Goal: Find specific page/section: Find specific page/section

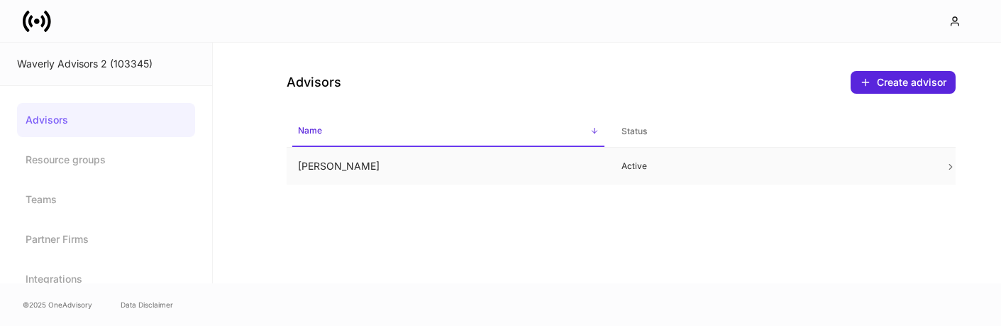
click at [343, 172] on td "[PERSON_NAME]" at bounding box center [448, 167] width 323 height 38
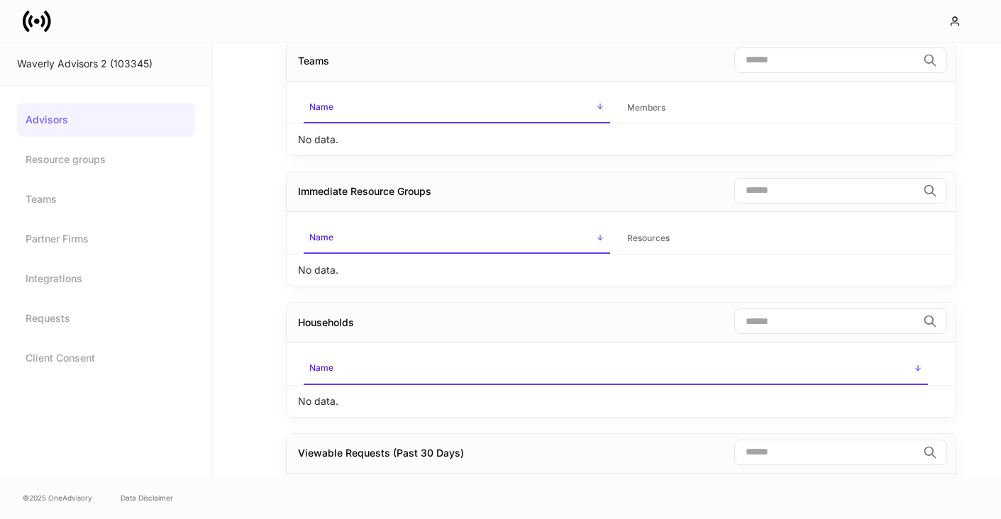
scroll to position [97, 0]
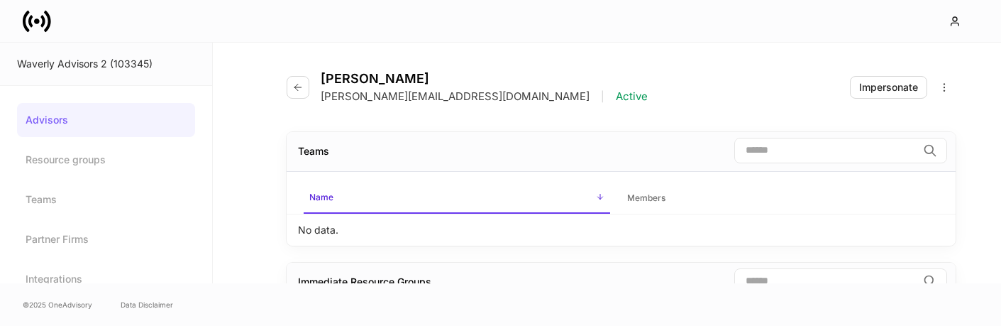
click at [77, 121] on link "Advisors" at bounding box center [106, 120] width 178 height 34
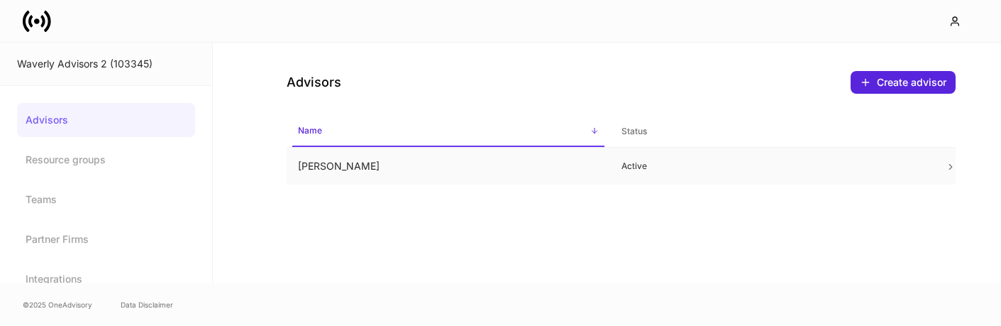
click at [351, 171] on td "[PERSON_NAME]" at bounding box center [448, 167] width 323 height 38
